Goal: Entertainment & Leisure: Consume media (video, audio)

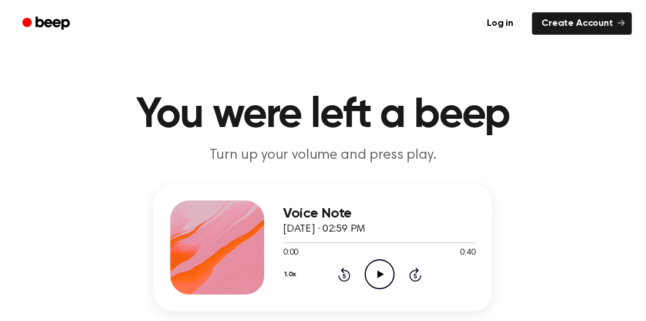
click at [379, 278] on icon "Play Audio" at bounding box center [380, 274] width 30 height 30
